Goal: Task Accomplishment & Management: Manage account settings

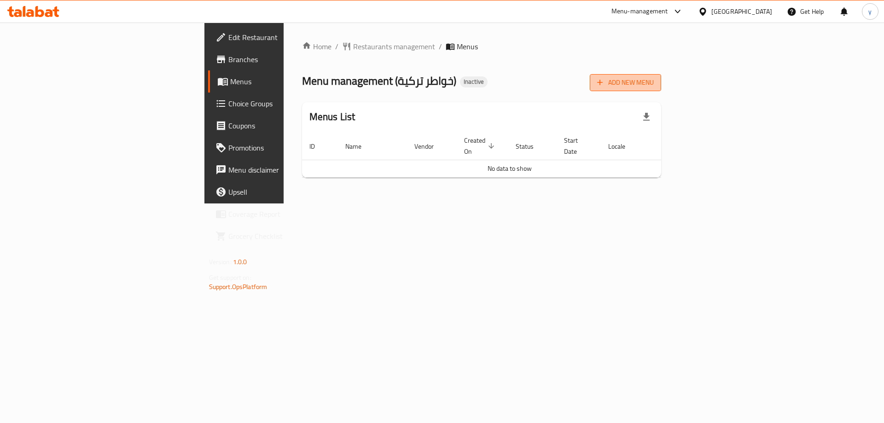
click at [654, 84] on span "Add New Menu" at bounding box center [625, 83] width 57 height 12
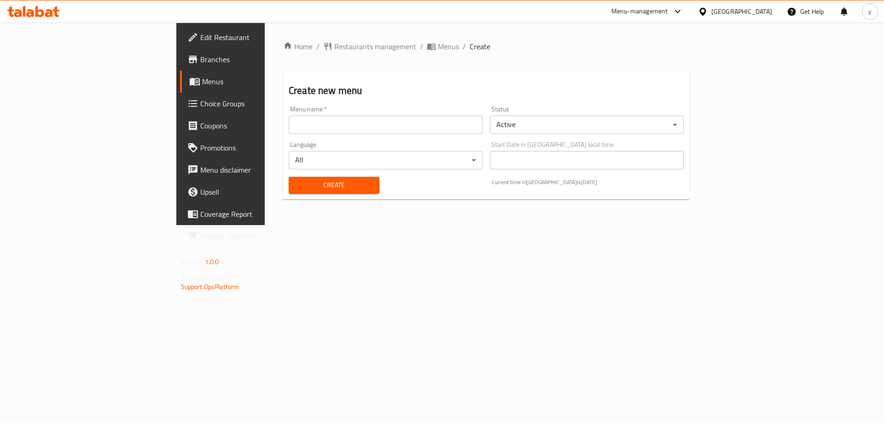
click at [377, 122] on input "text" at bounding box center [386, 125] width 194 height 18
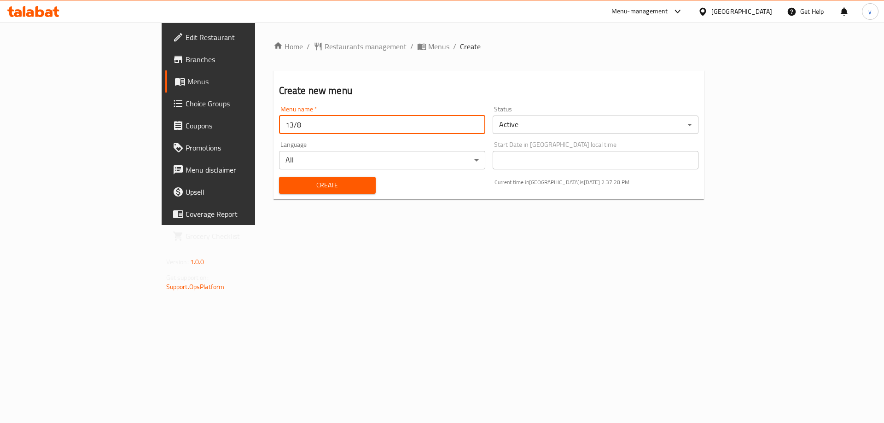
type input "13/8"
click at [279, 177] on button "Create" at bounding box center [327, 185] width 97 height 17
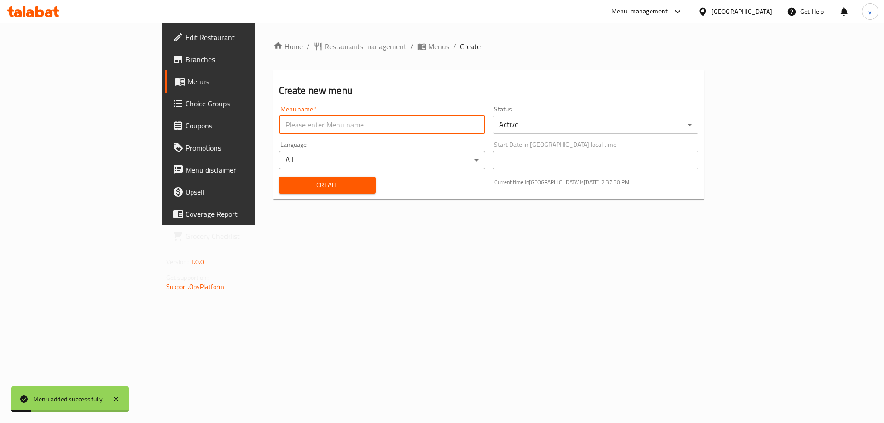
click at [428, 48] on span "Menus" at bounding box center [438, 46] width 21 height 11
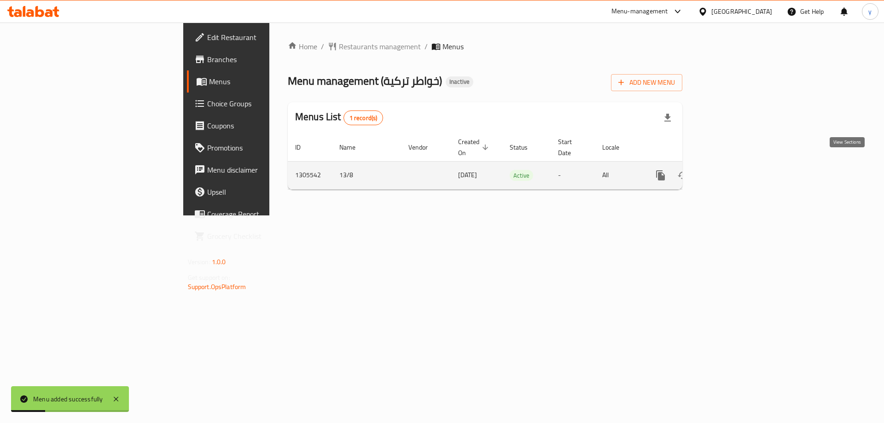
click at [738, 169] on link "enhanced table" at bounding box center [727, 175] width 22 height 22
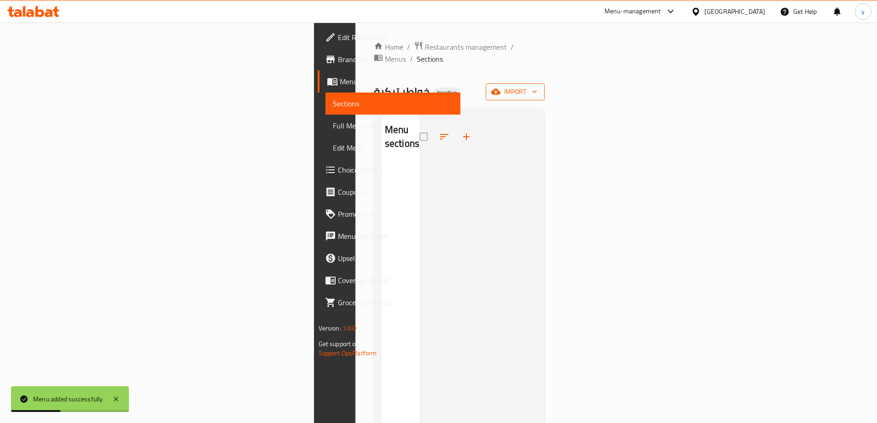
click at [537, 86] on span "import" at bounding box center [515, 92] width 44 height 12
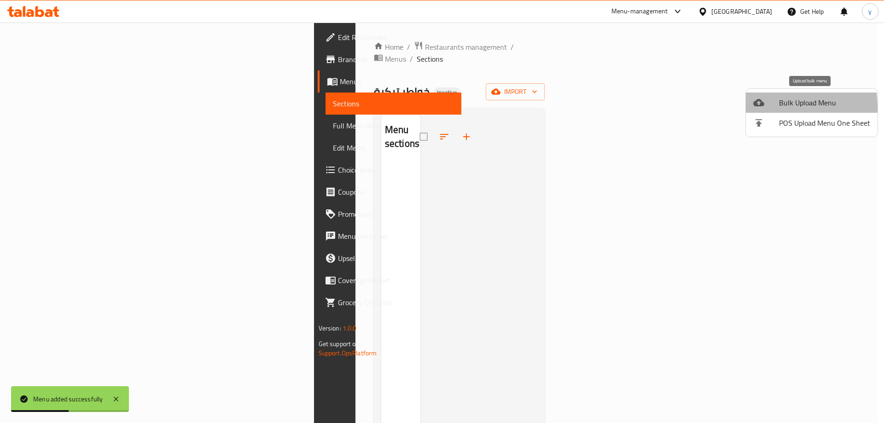
click at [762, 108] on icon at bounding box center [758, 102] width 11 height 11
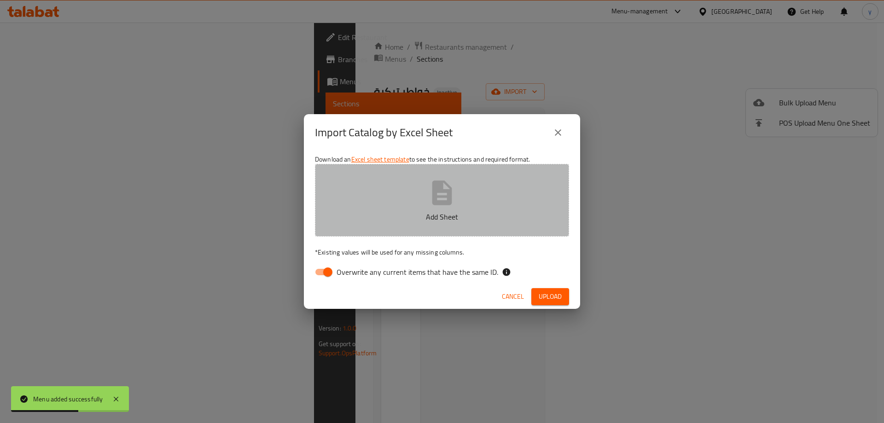
click at [504, 171] on button "Add Sheet" at bounding box center [442, 200] width 254 height 73
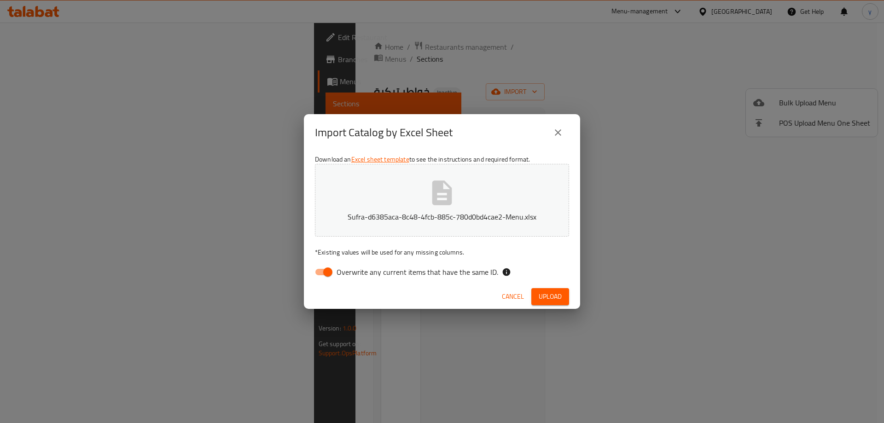
click at [318, 271] on input "Overwrite any current items that have the same ID." at bounding box center [328, 271] width 52 height 17
checkbox input "false"
click at [547, 289] on button "Upload" at bounding box center [550, 296] width 38 height 17
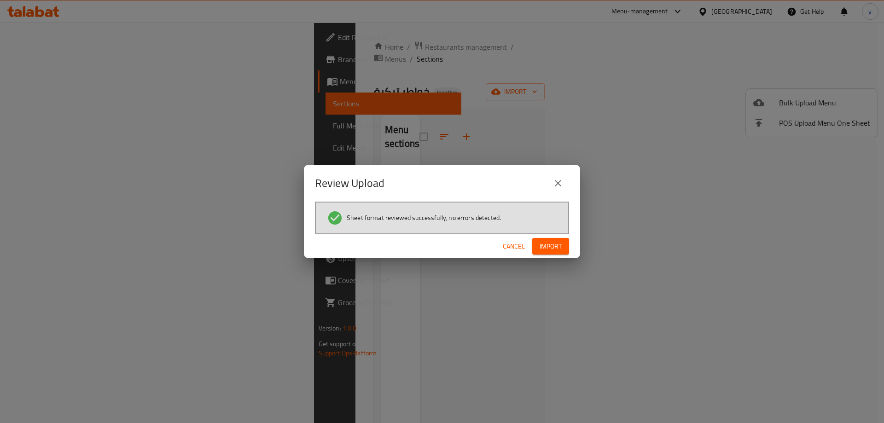
click at [558, 245] on span "Import" at bounding box center [551, 247] width 22 height 12
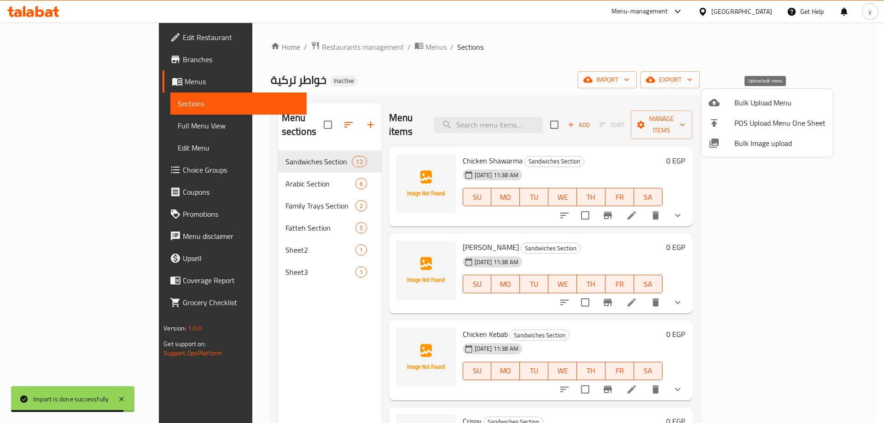
click at [764, 102] on span "Bulk Upload Menu" at bounding box center [779, 102] width 91 height 11
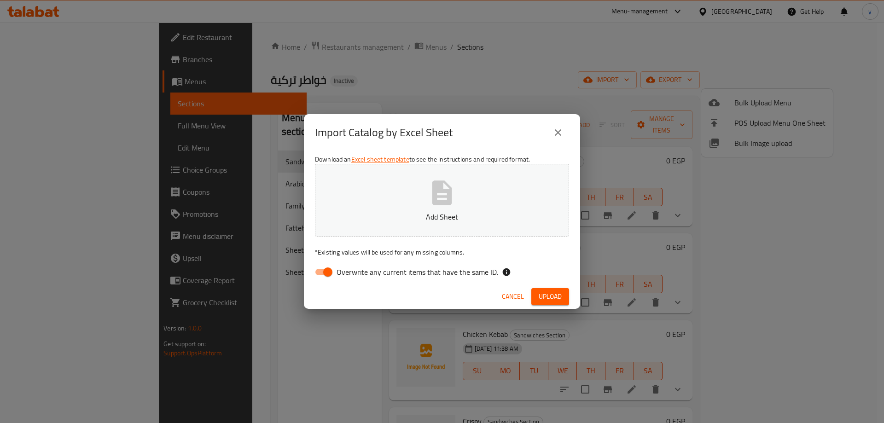
click at [440, 187] on icon "button" at bounding box center [442, 192] width 20 height 24
click at [317, 277] on input "Overwrite any current items that have the same ID." at bounding box center [328, 271] width 52 height 17
checkbox input "false"
click at [560, 302] on span "Upload" at bounding box center [550, 297] width 23 height 12
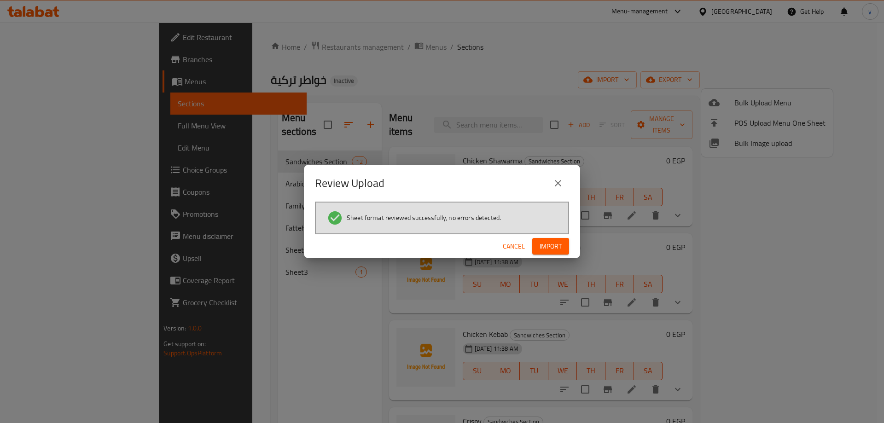
click at [549, 246] on span "Import" at bounding box center [551, 247] width 22 height 12
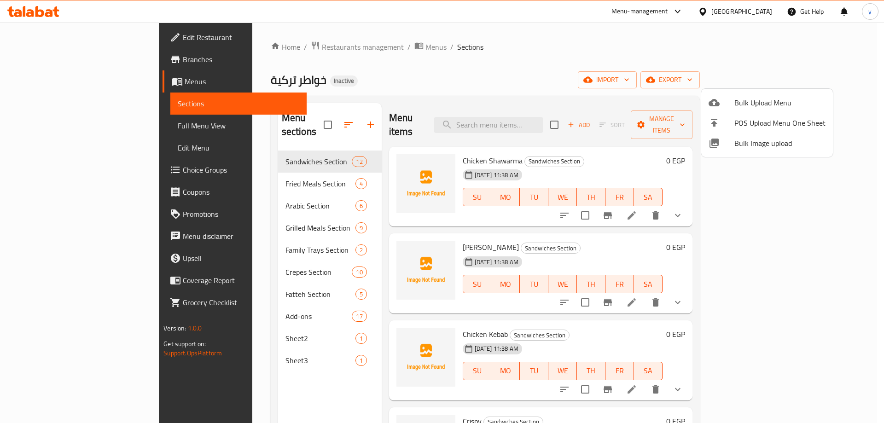
click at [302, 321] on div at bounding box center [442, 211] width 884 height 423
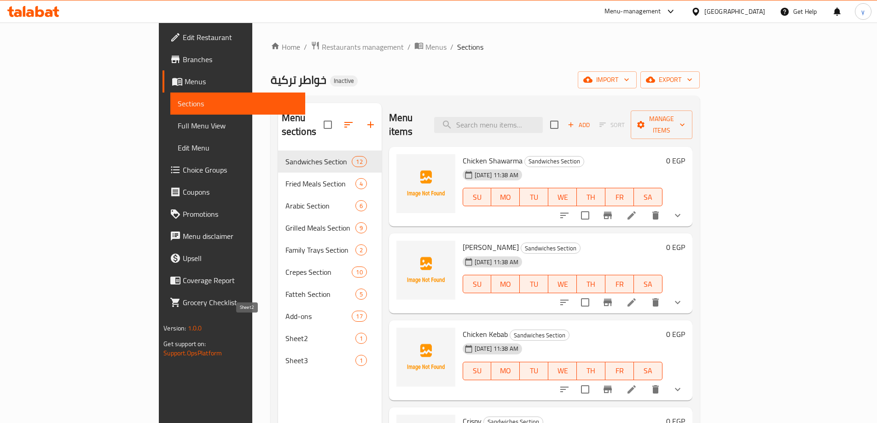
click at [302, 333] on span "Sheet2" at bounding box center [320, 338] width 70 height 11
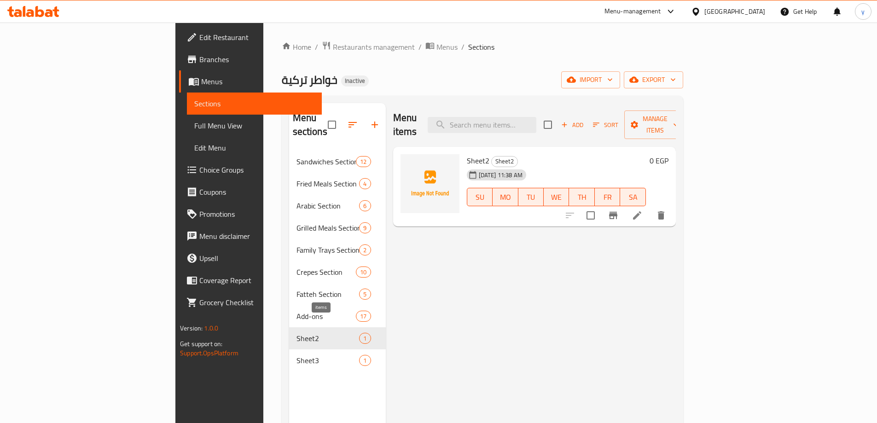
click at [360, 334] on span "1" at bounding box center [365, 338] width 11 height 9
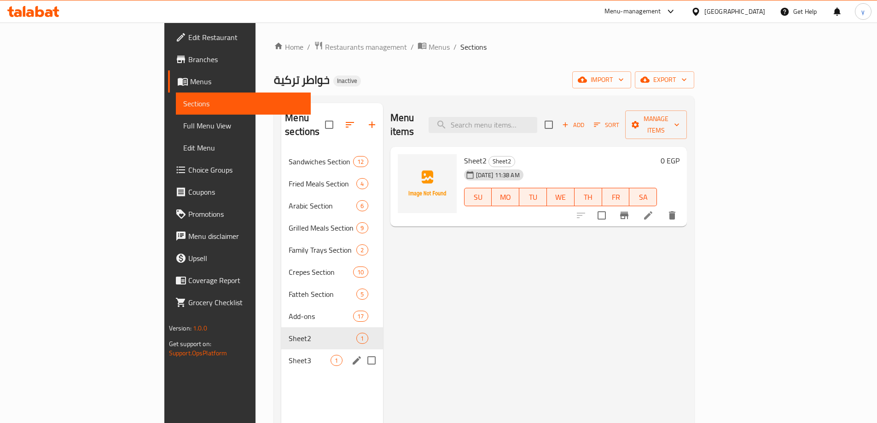
click at [362, 351] on input "Menu sections" at bounding box center [371, 360] width 19 height 19
checkbox input "true"
click at [362, 329] on input "Menu sections" at bounding box center [371, 338] width 19 height 19
checkbox input "true"
click at [339, 119] on icon "button" at bounding box center [344, 124] width 11 height 11
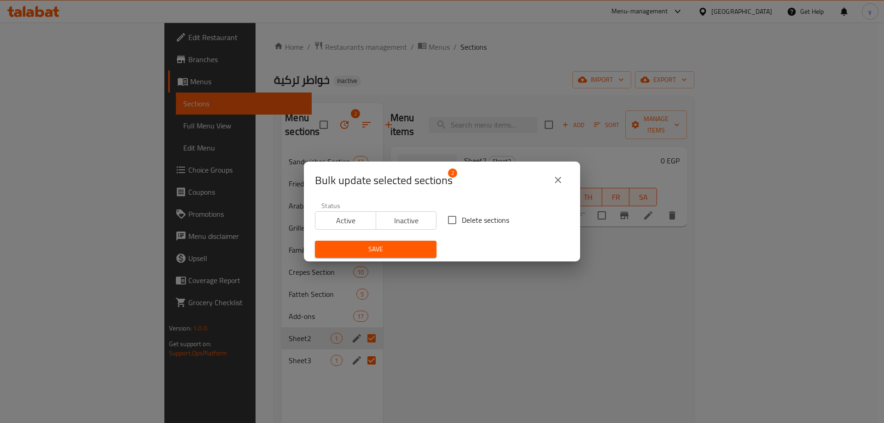
click at [433, 226] on button "Inactive" at bounding box center [406, 220] width 61 height 18
click at [415, 222] on span "Inactive" at bounding box center [406, 220] width 53 height 13
click at [453, 220] on input "Delete sections" at bounding box center [451, 219] width 19 height 19
checkbox input "true"
click at [372, 258] on div "Save" at bounding box center [375, 249] width 133 height 28
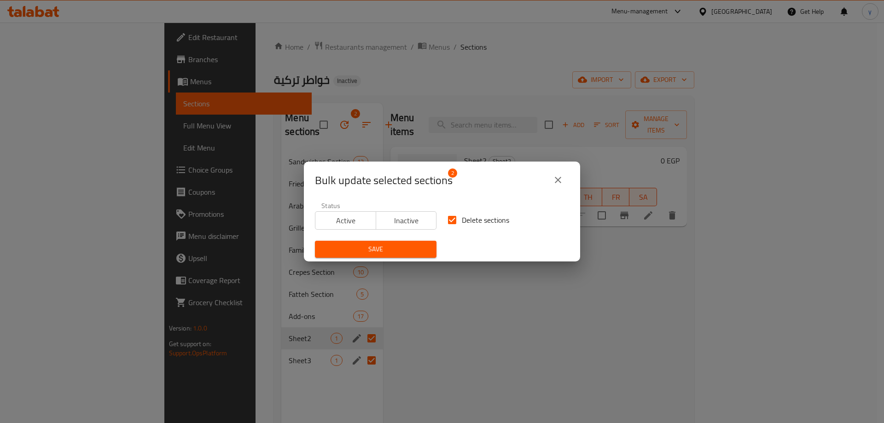
click at [388, 250] on span "Save" at bounding box center [375, 250] width 107 height 12
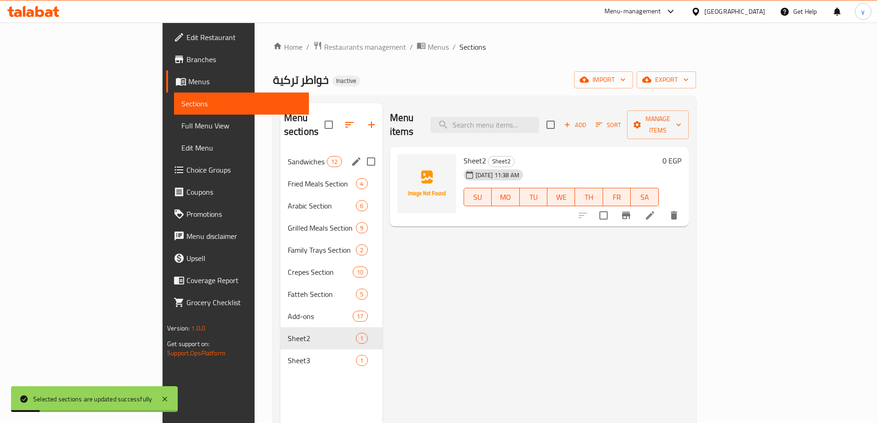
click at [280, 156] on div "Sandwiches Section 12" at bounding box center [331, 162] width 102 height 22
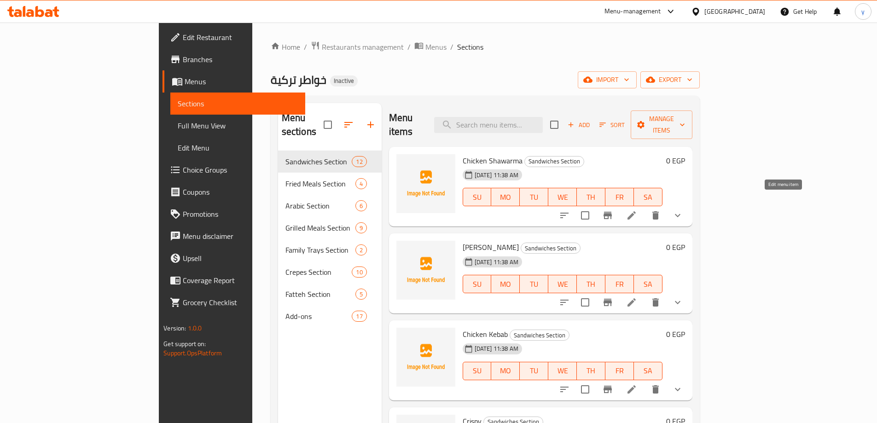
click at [637, 210] on icon at bounding box center [631, 215] width 11 height 11
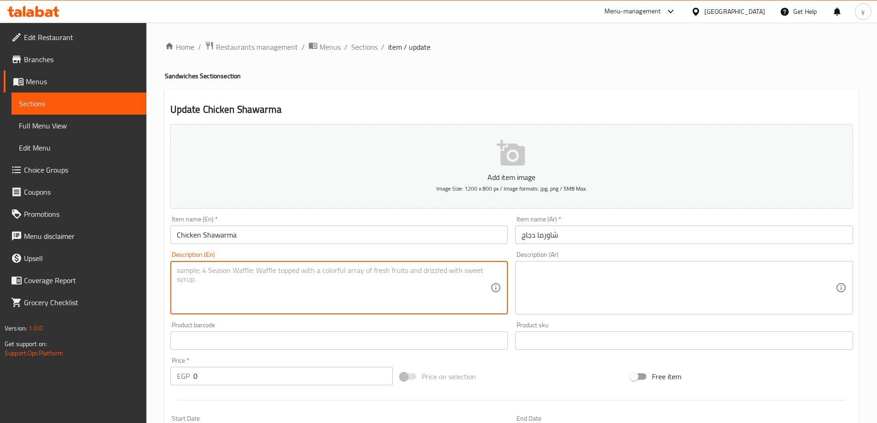
click at [251, 274] on textarea at bounding box center [334, 288] width 314 height 44
paste textarea "Tender slices of marinated chicken, slow-roasted on a vertical rotisserie, in f…"
type textarea "Tender slices of marinated chicken, slow-roasted on a vertical rotisserie, in f…"
click at [321, 274] on textarea "Tender slices of marinated chicken, slow-roasted on a vertical rotisserie, in f…" at bounding box center [334, 288] width 314 height 44
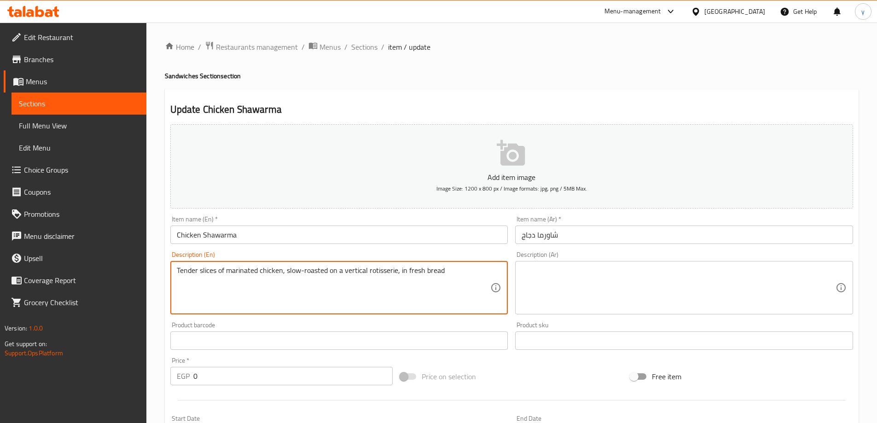
click at [321, 274] on textarea "Tender slices of marinated chicken, slow-roasted on a vertical rotisserie, in f…" at bounding box center [334, 288] width 314 height 44
